Goal: Obtain resource: Obtain resource

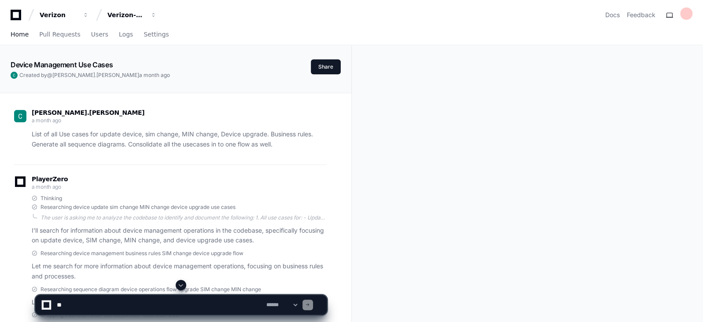
click at [22, 36] on span "Home" at bounding box center [20, 34] width 18 height 5
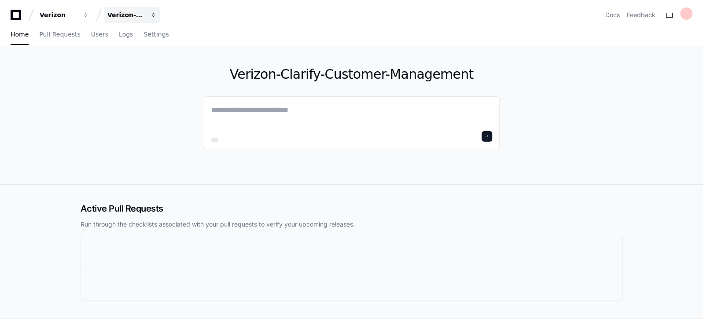
click at [139, 15] on div "Verizon-Clarify-Customer-Management" at bounding box center [126, 15] width 38 height 9
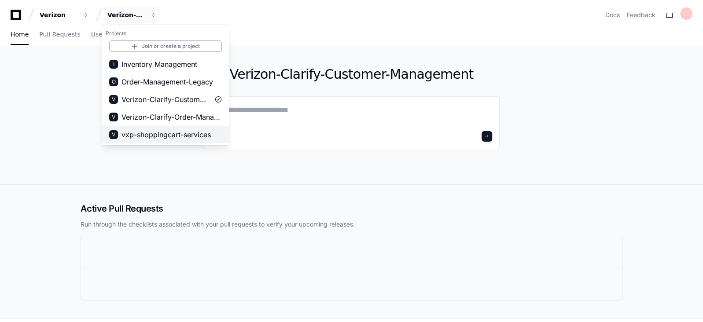
click at [129, 135] on span "vxp-shoppingcart-services" at bounding box center [165, 134] width 89 height 11
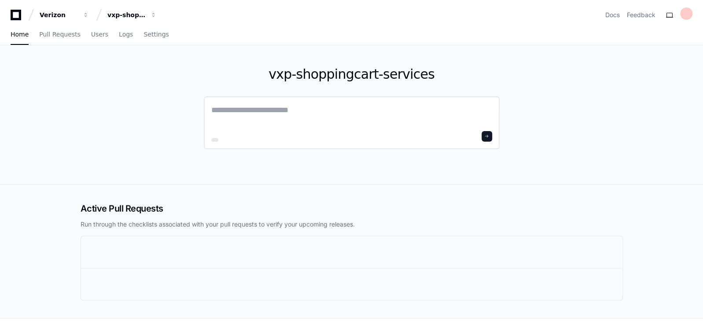
click at [268, 108] on textarea at bounding box center [351, 116] width 281 height 25
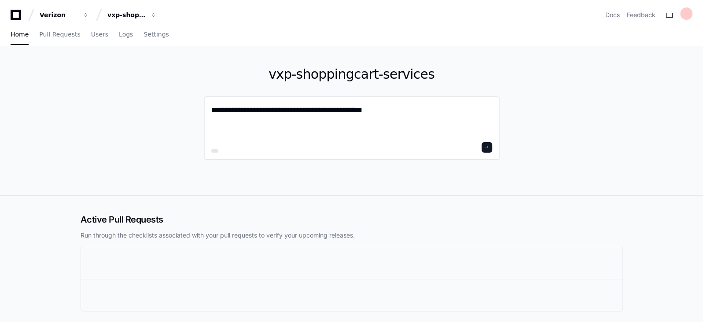
paste textarea "**********"
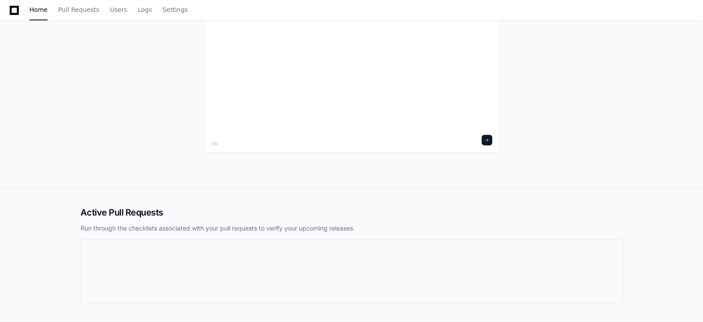
scroll to position [1024, 0]
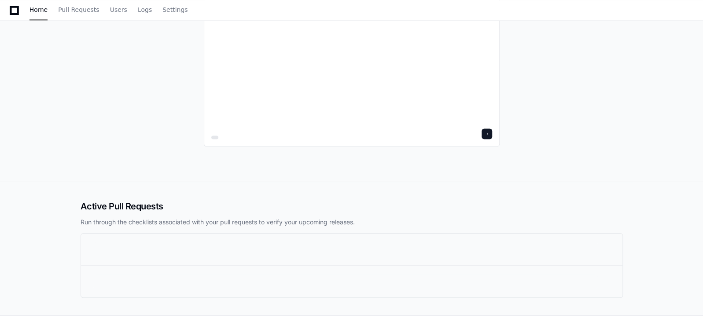
paste textarea "**********"
type textarea "**********"
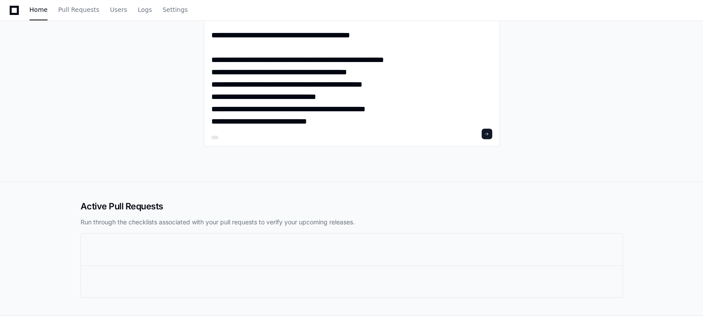
scroll to position [37, 0]
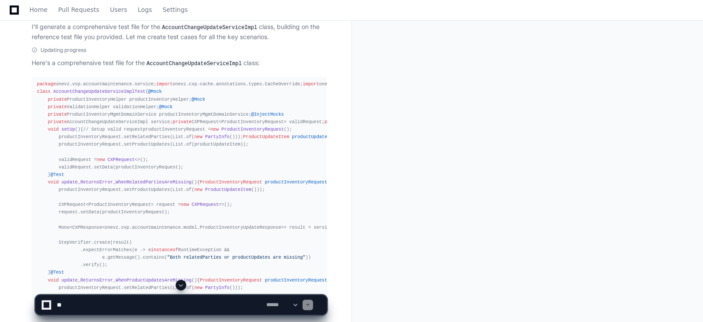
scroll to position [1618, 0]
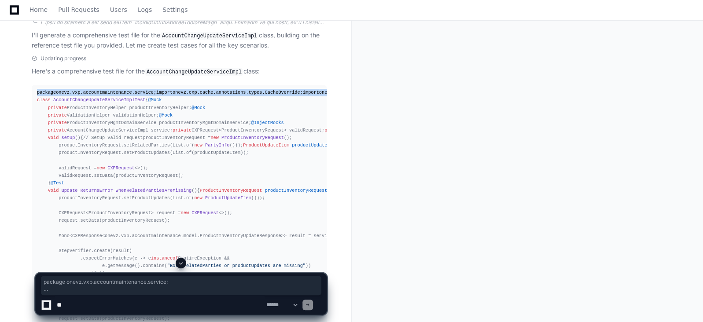
drag, startPoint x: 36, startPoint y: 92, endPoint x: 145, endPoint y: 202, distance: 155.2
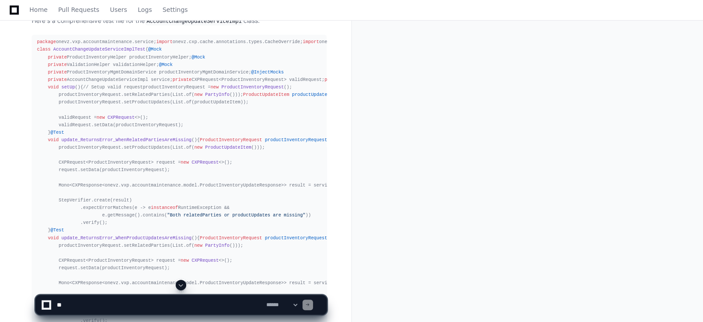
scroll to position [1672, 0]
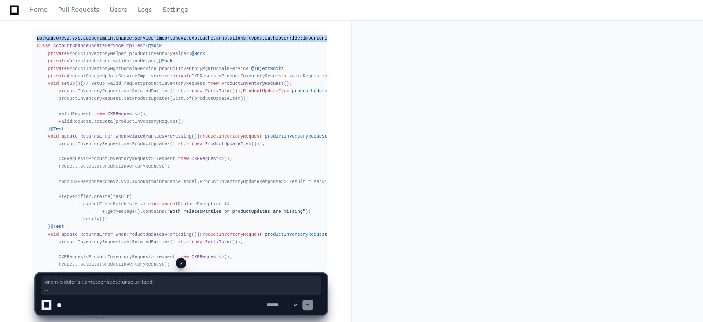
drag, startPoint x: 138, startPoint y: 248, endPoint x: 37, endPoint y: 33, distance: 237.3
copy div "package onevz.vxp.accountmaintenance.service; import onevz.cxp.cache.annotation…"
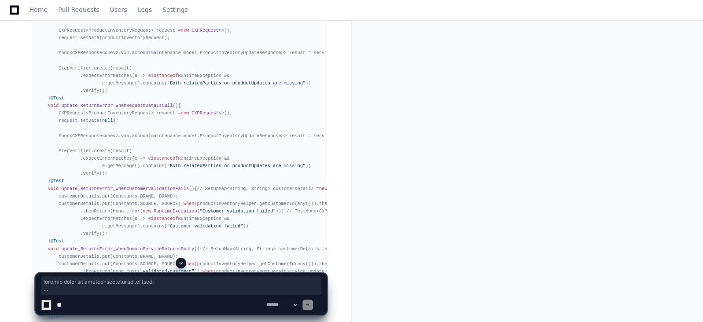
scroll to position [1886, 0]
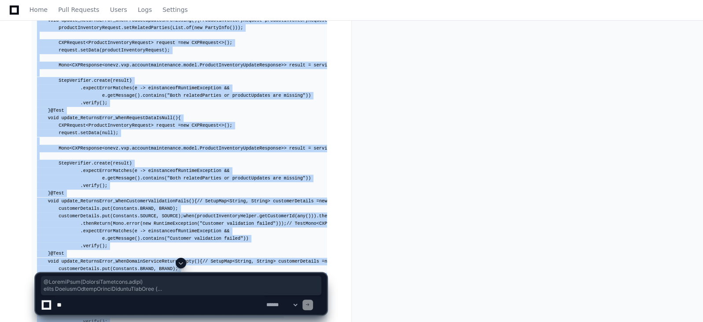
drag, startPoint x: 33, startPoint y: 50, endPoint x: 238, endPoint y: 258, distance: 292.1
copy app-player-page "@ExtendWith(MockitoExtension.class) class AccountChangeUpdateServiceImplTest { …"
